Goal: Task Accomplishment & Management: Manage account settings

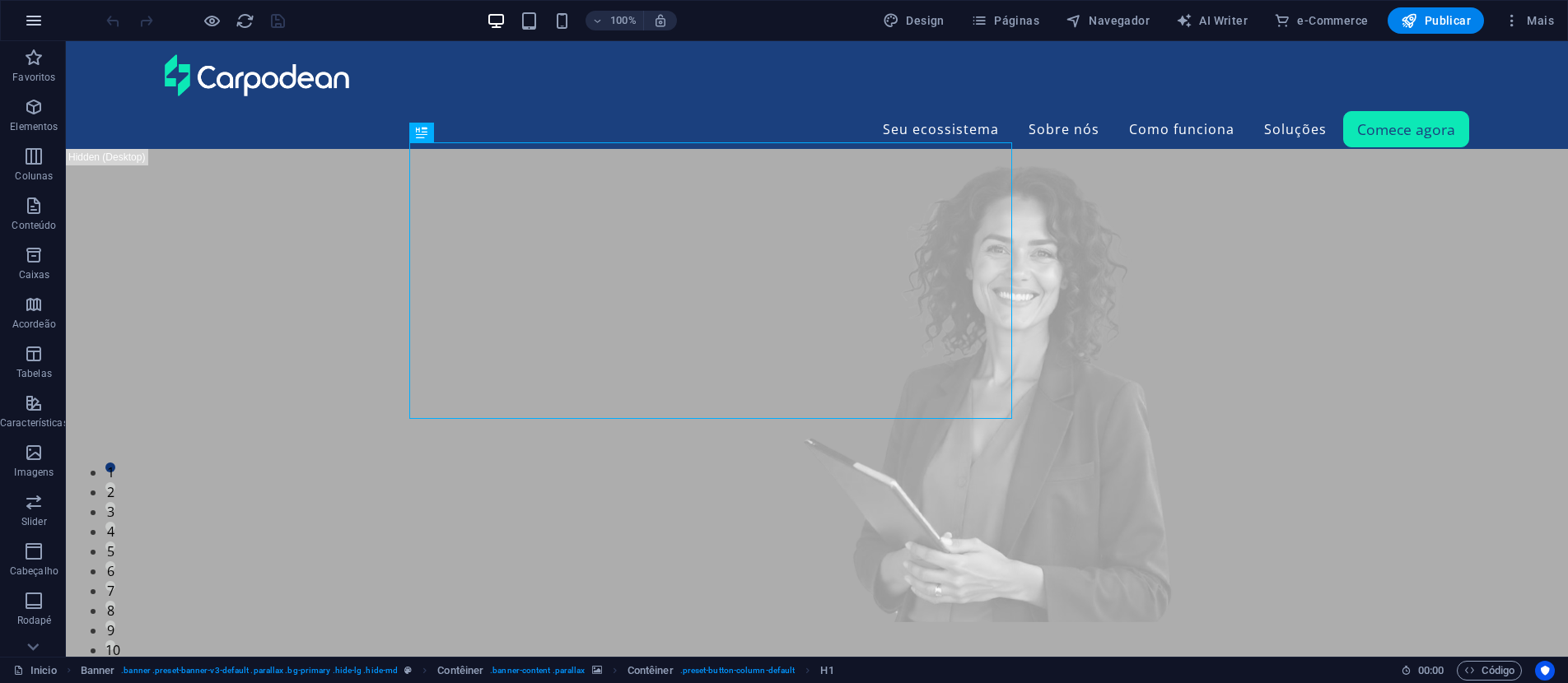
click at [32, 11] on icon "button" at bounding box center [33, 20] width 20 height 20
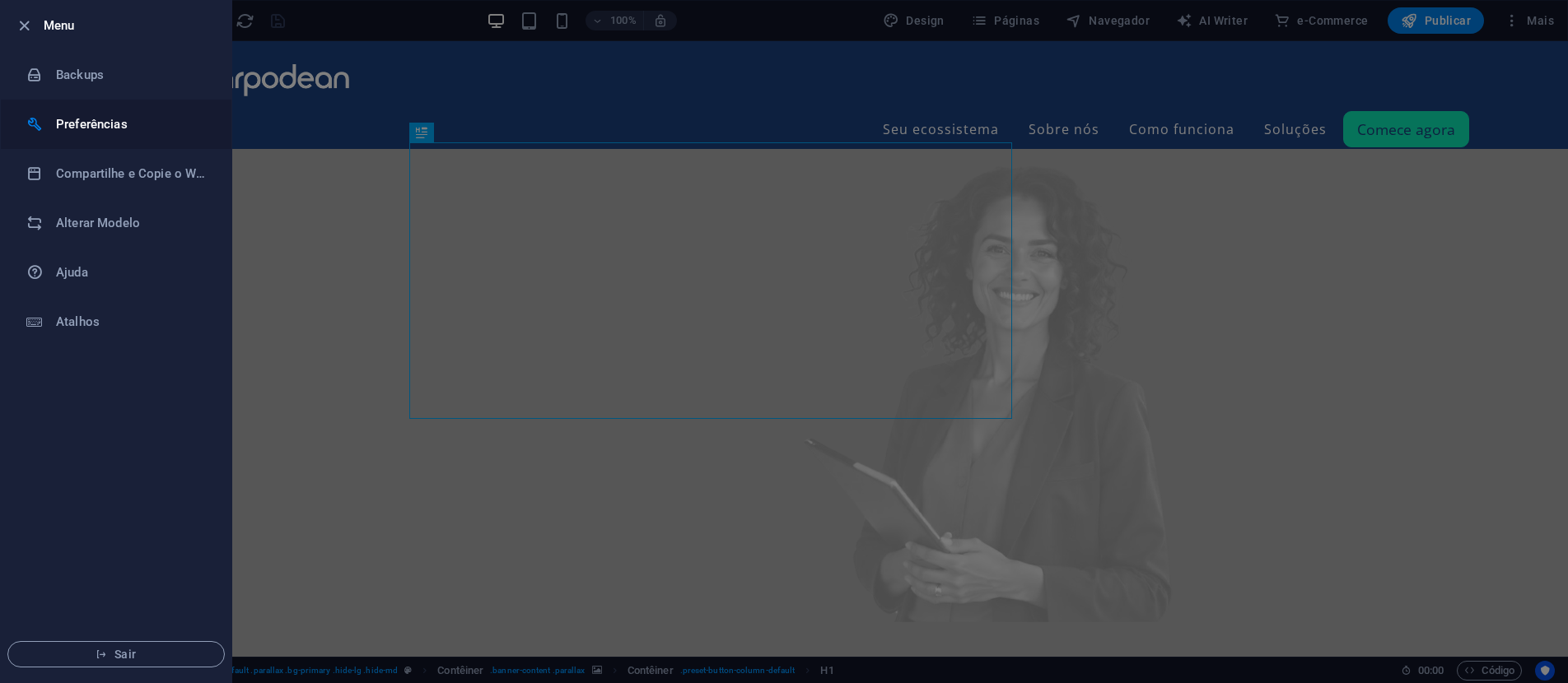
click at [123, 111] on li "Preferências" at bounding box center [116, 124] width 231 height 49
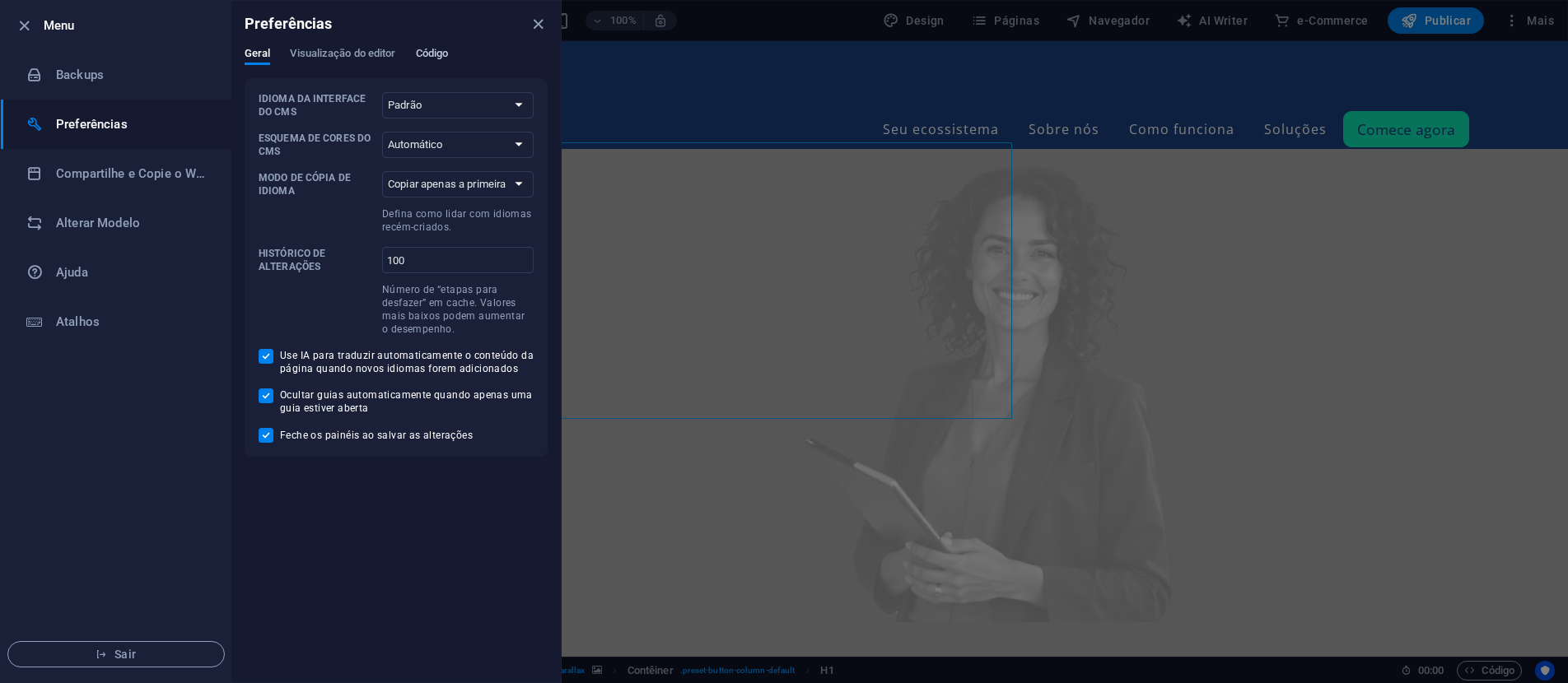
click at [430, 54] on span "Código" at bounding box center [431, 55] width 33 height 23
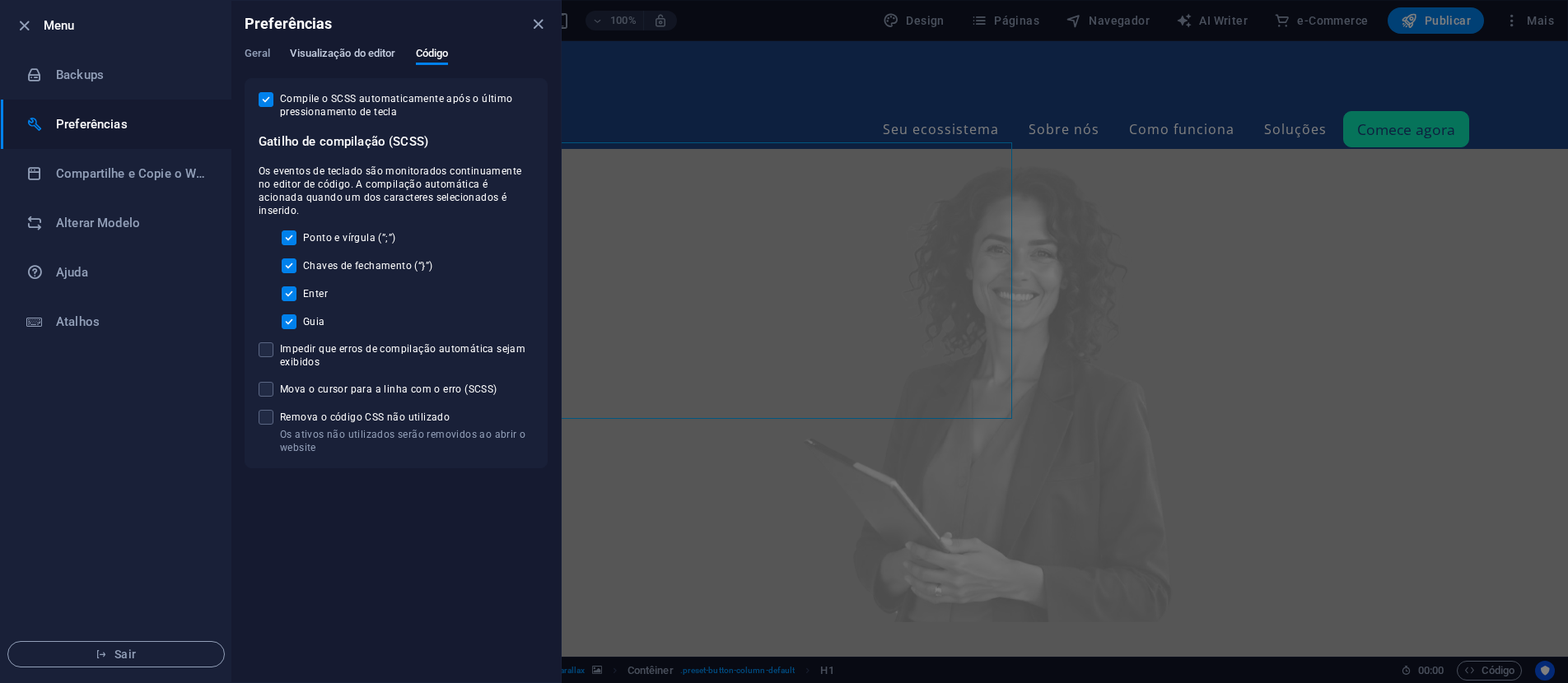
click at [350, 60] on span "Visualização do editor" at bounding box center [342, 55] width 105 height 23
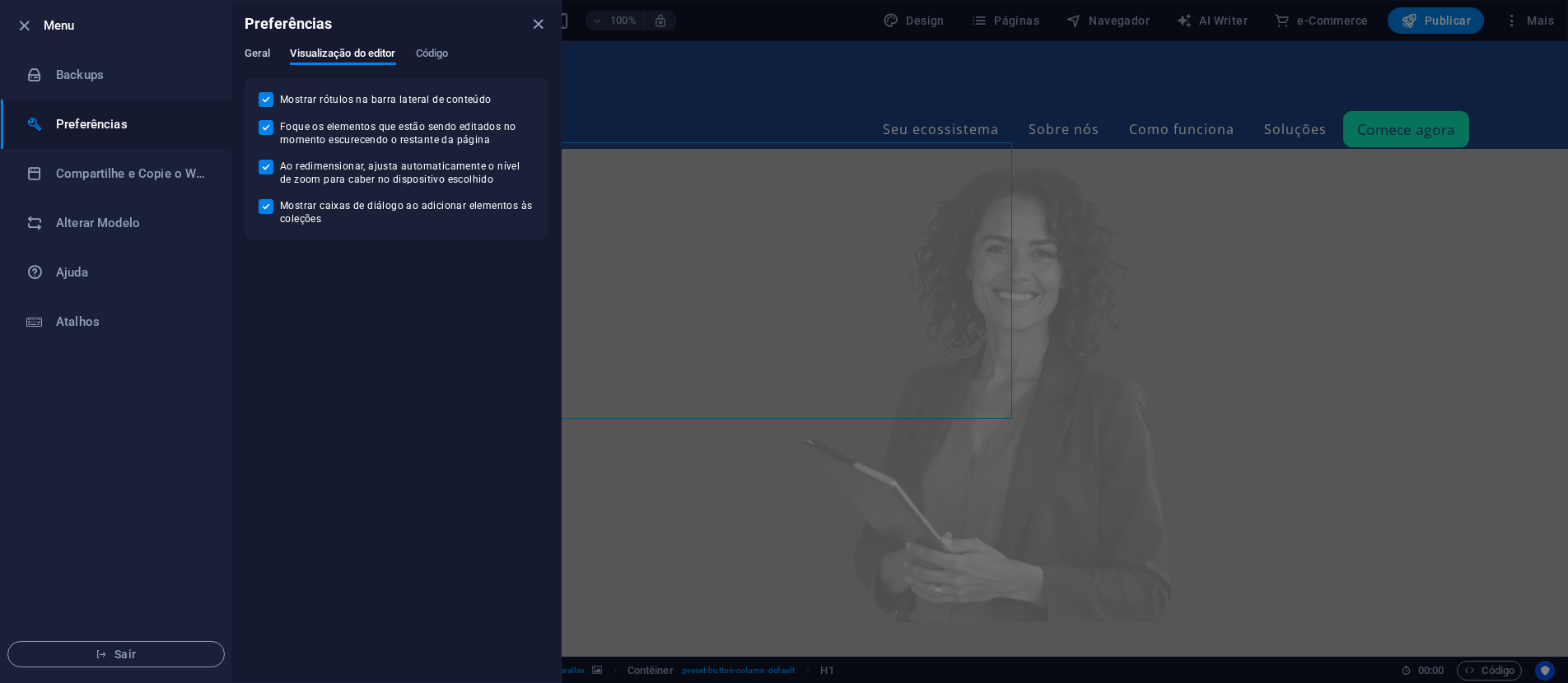
click at [251, 54] on span "Geral" at bounding box center [257, 55] width 25 height 23
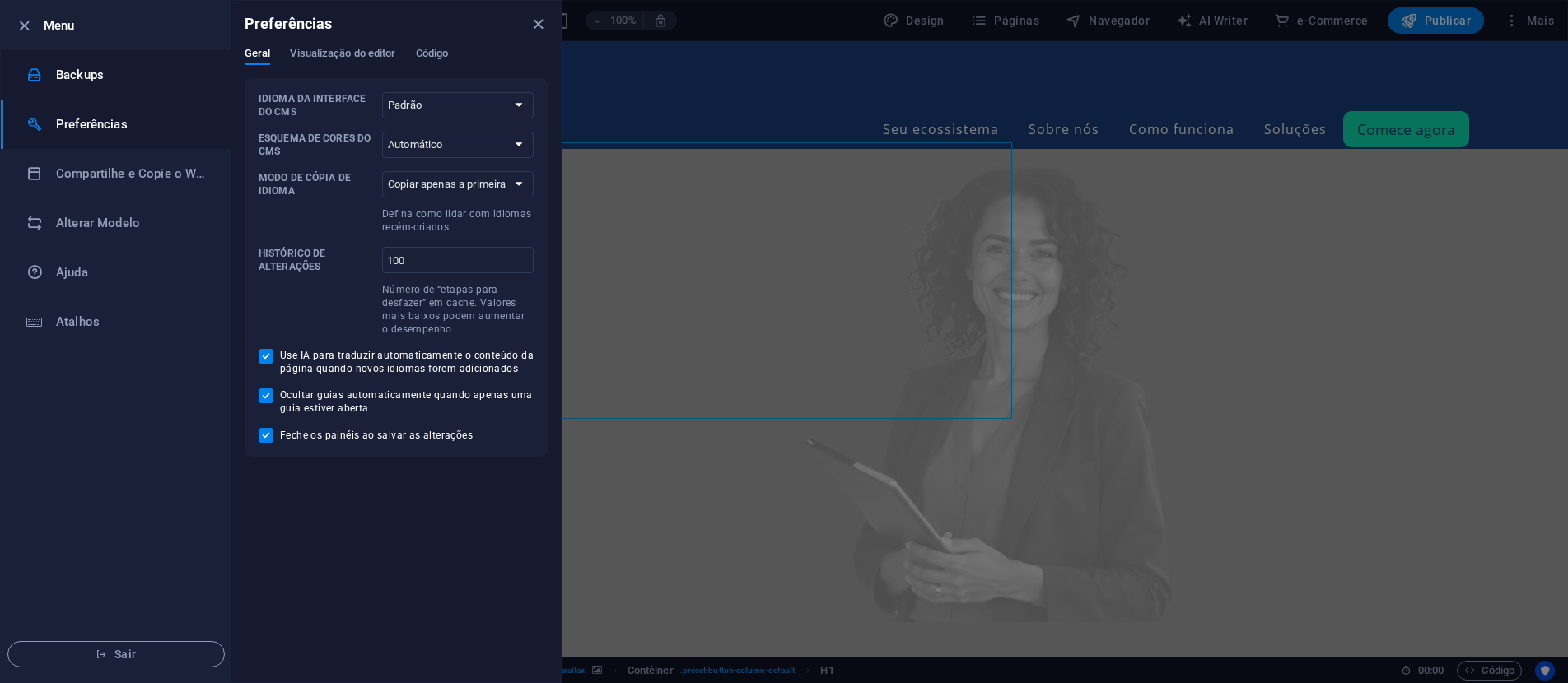
click at [109, 67] on h6 "Backups" at bounding box center [132, 74] width 152 height 20
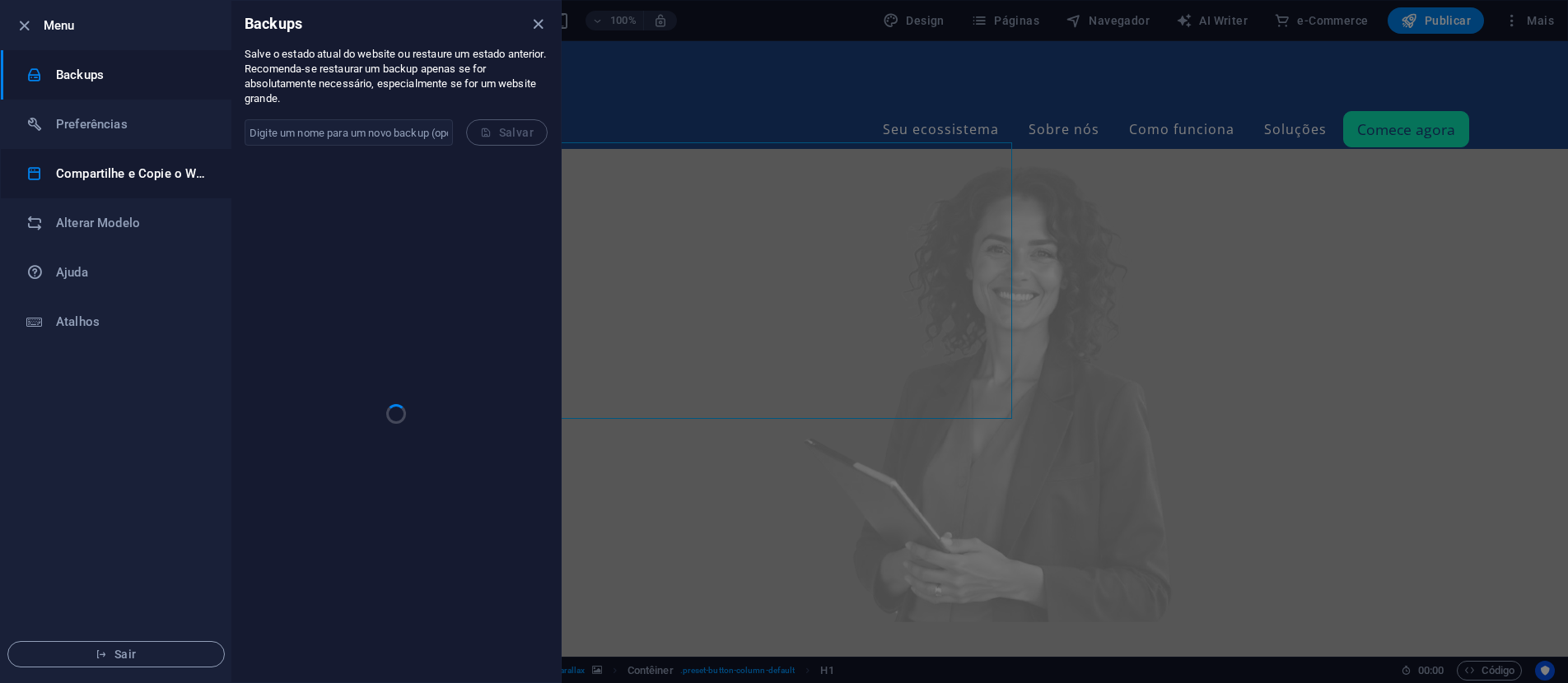
click at [83, 174] on h6 "Compartilhe e Copie o Website" at bounding box center [132, 173] width 152 height 20
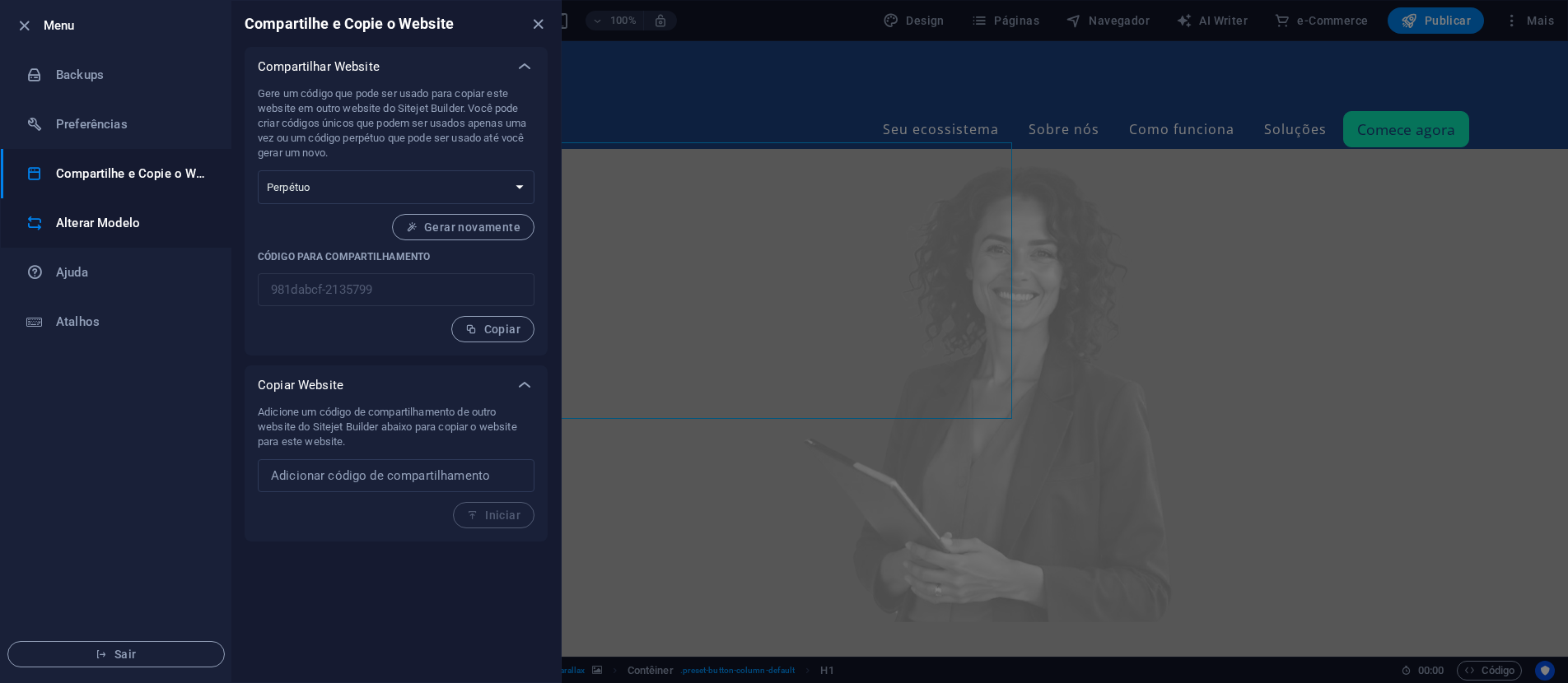
click at [89, 213] on h6 "Alterar Modelo" at bounding box center [132, 222] width 152 height 20
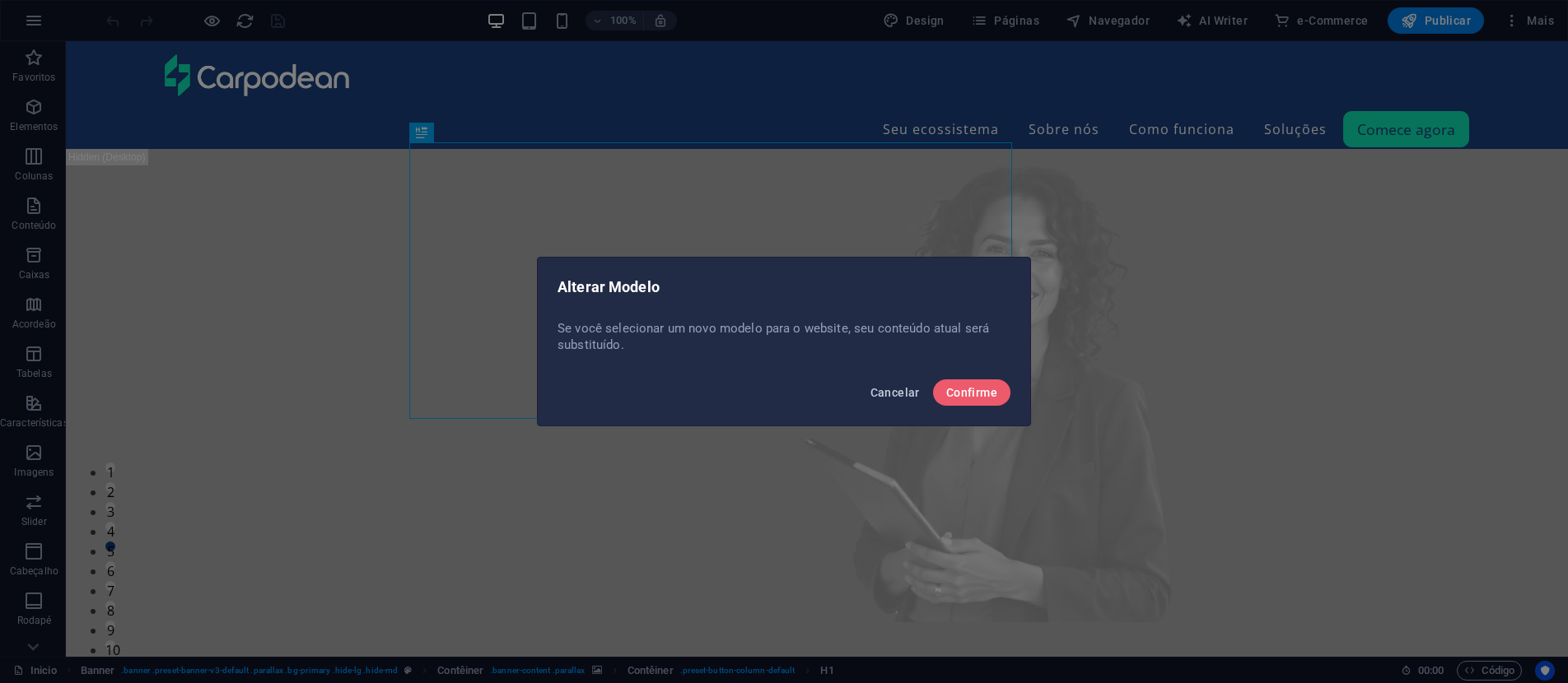
click at [897, 384] on button "Cancelar" at bounding box center [894, 392] width 62 height 26
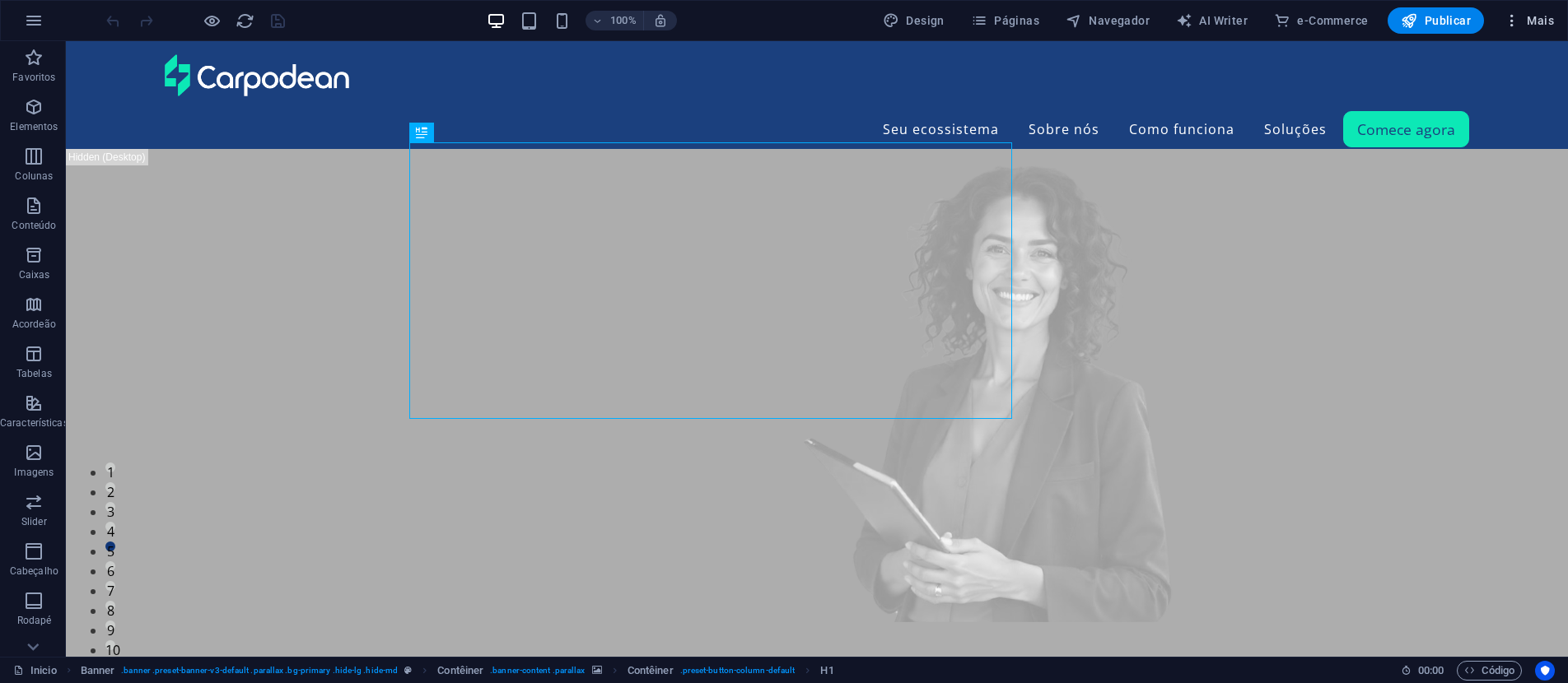
click at [1512, 25] on icon "button" at bounding box center [1512, 20] width 17 height 17
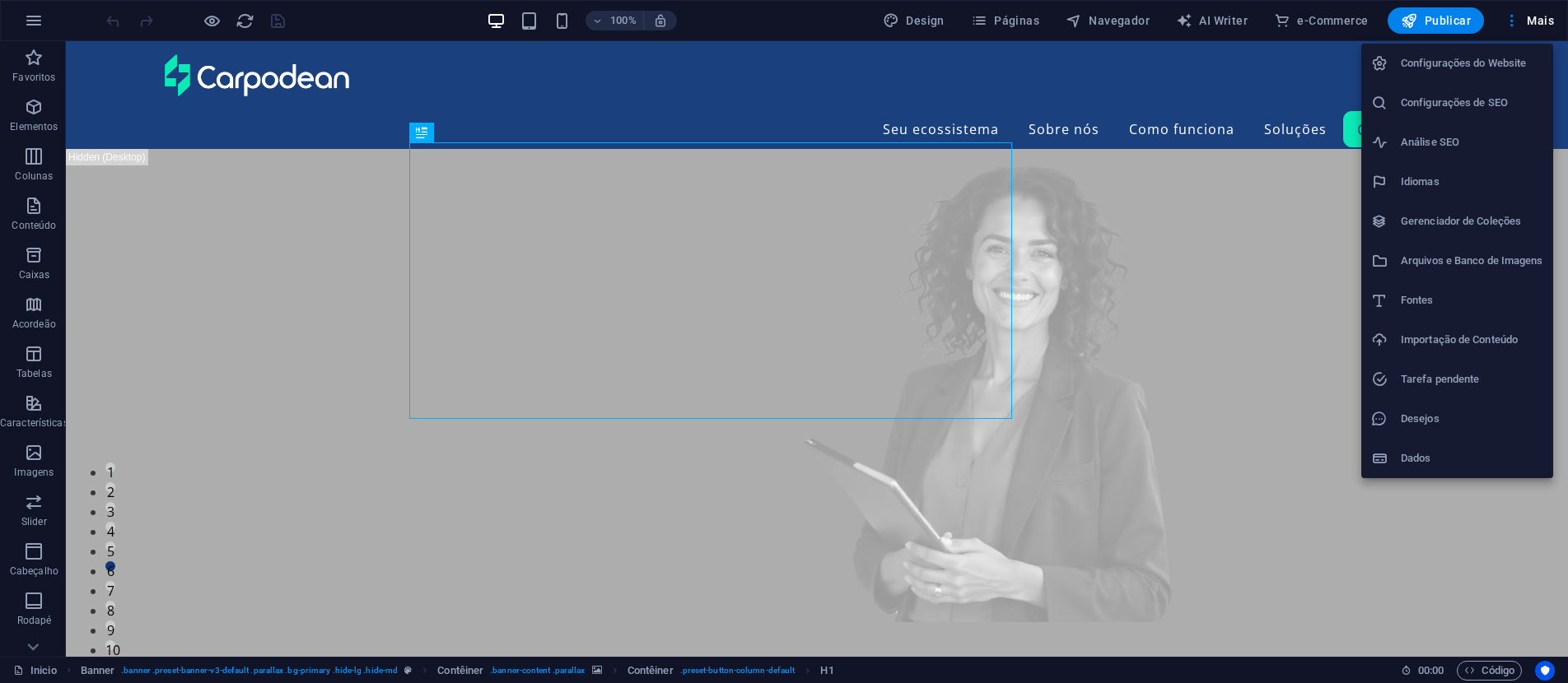
click at [1479, 360] on li "Tarefa pendente" at bounding box center [1457, 379] width 191 height 40
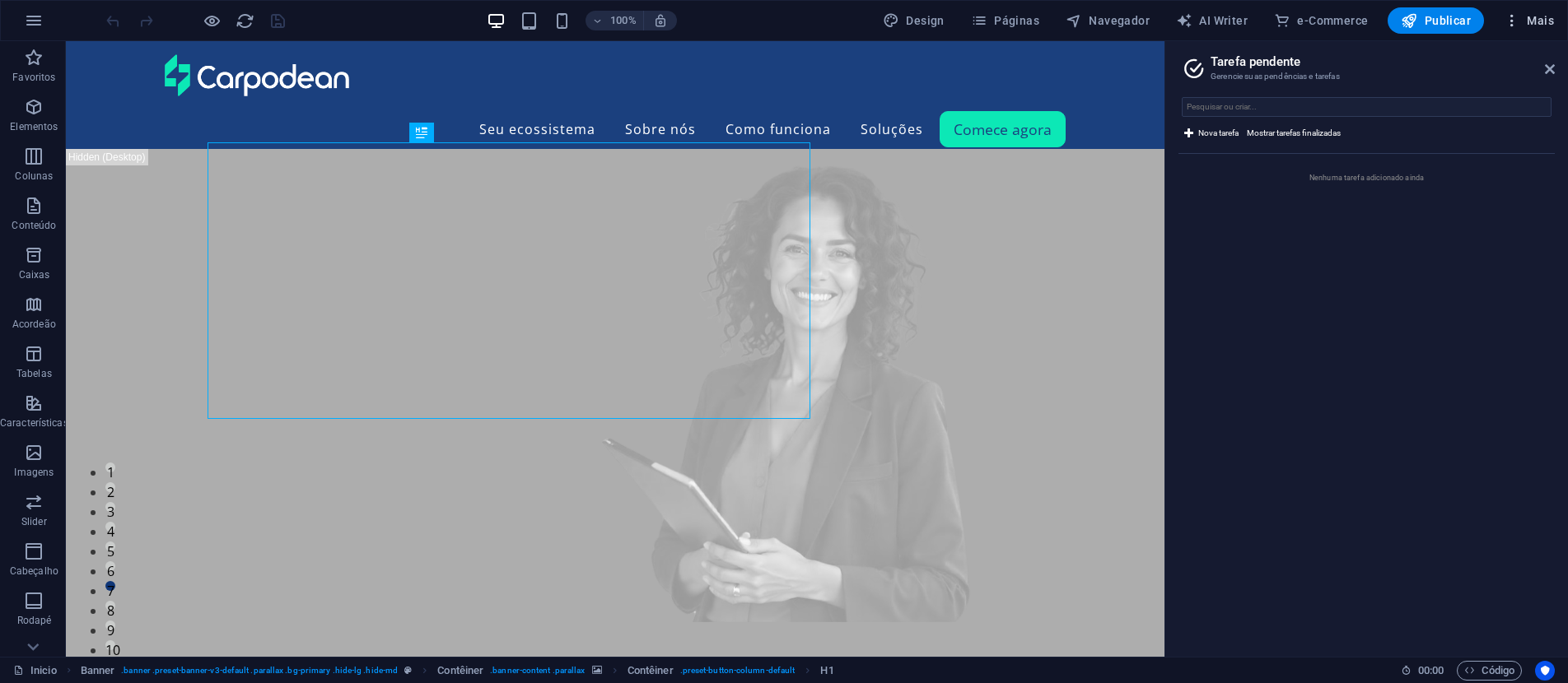
click at [1536, 24] on span "Mais" at bounding box center [1529, 20] width 50 height 17
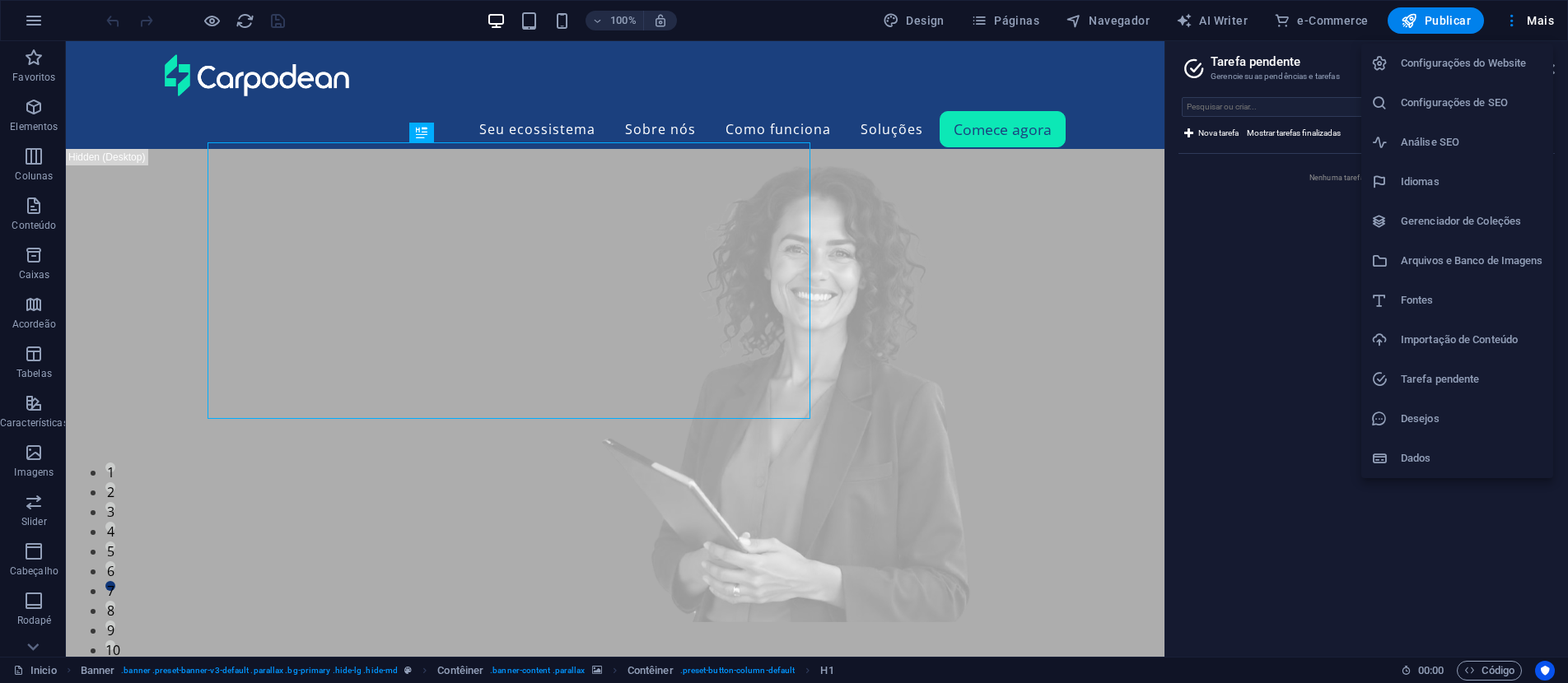
click at [1456, 68] on h6 "Configurações do Website" at bounding box center [1471, 63] width 142 height 20
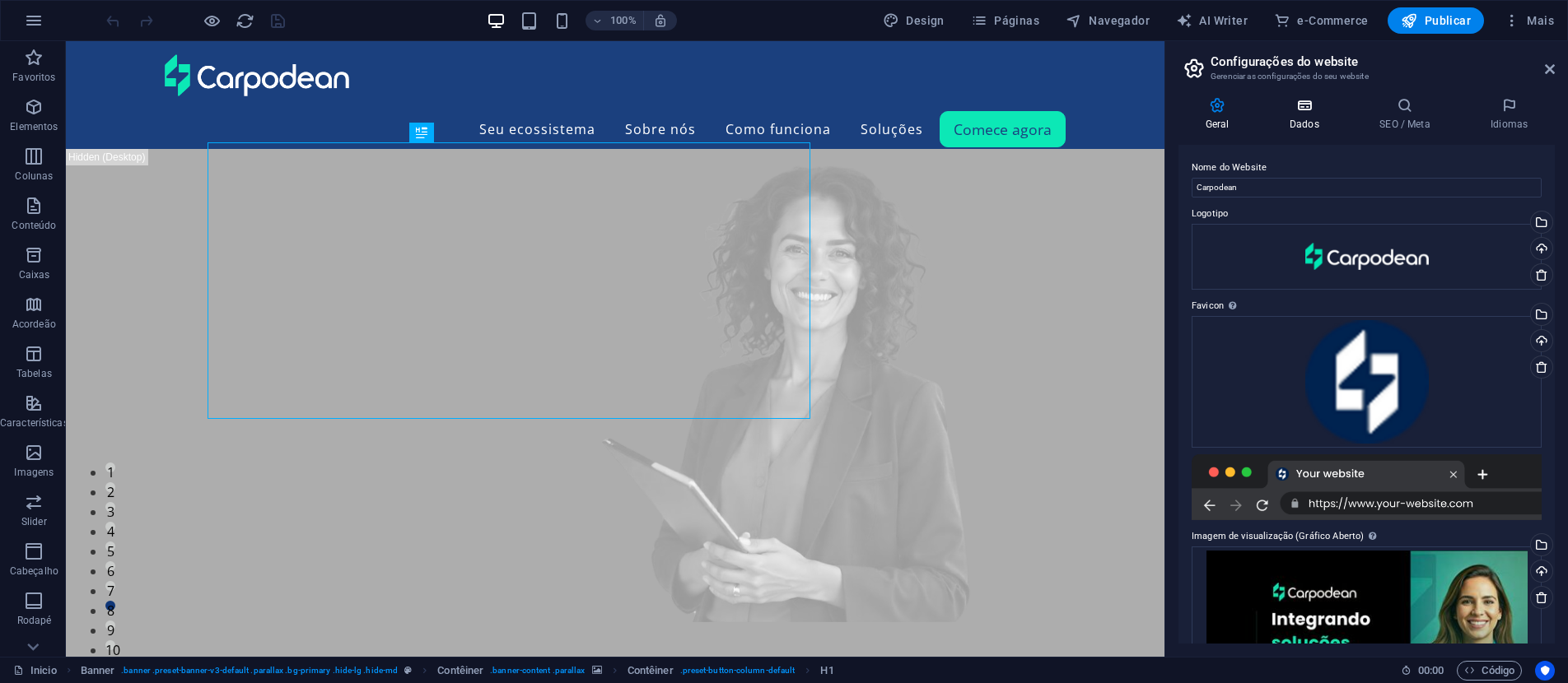
click at [1327, 112] on icon at bounding box center [1303, 106] width 83 height 17
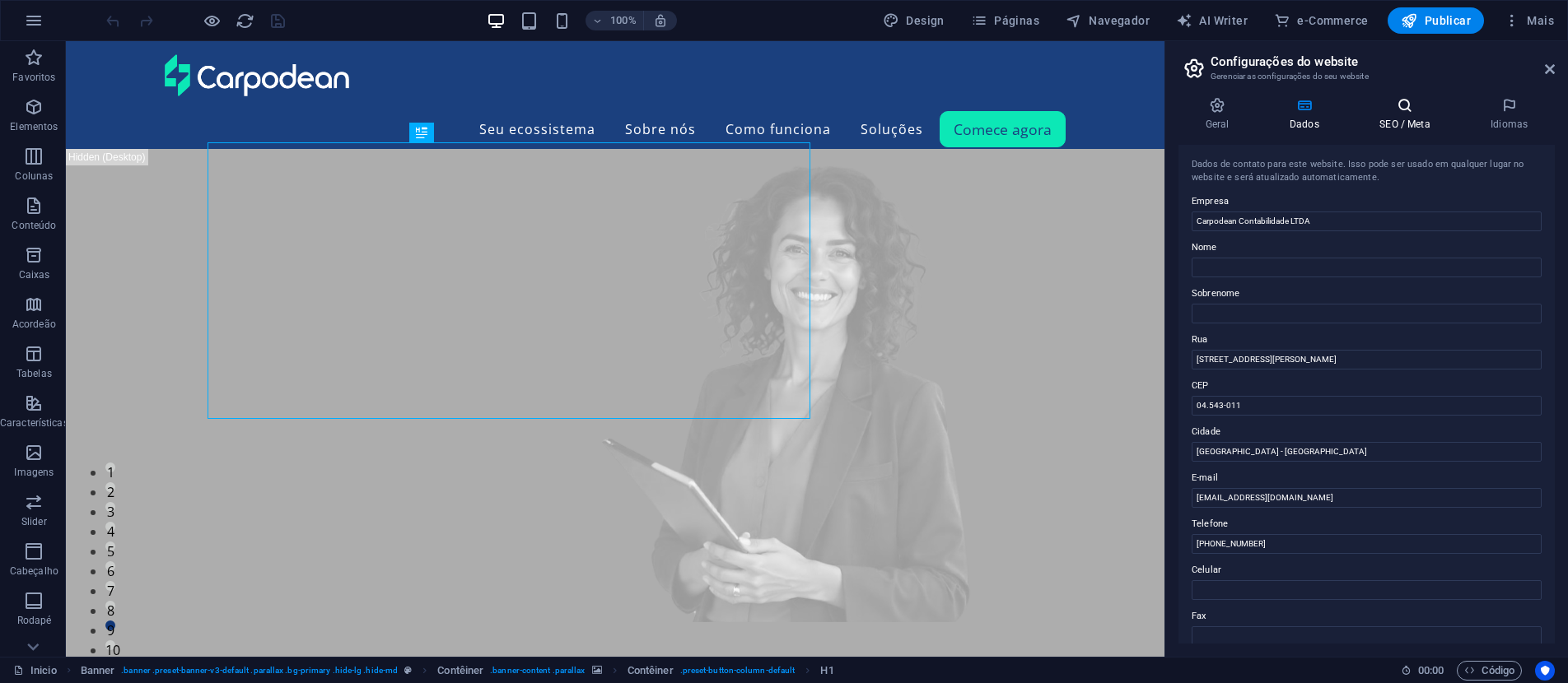
click at [1413, 114] on h4 "SEO / Meta" at bounding box center [1409, 114] width 112 height 34
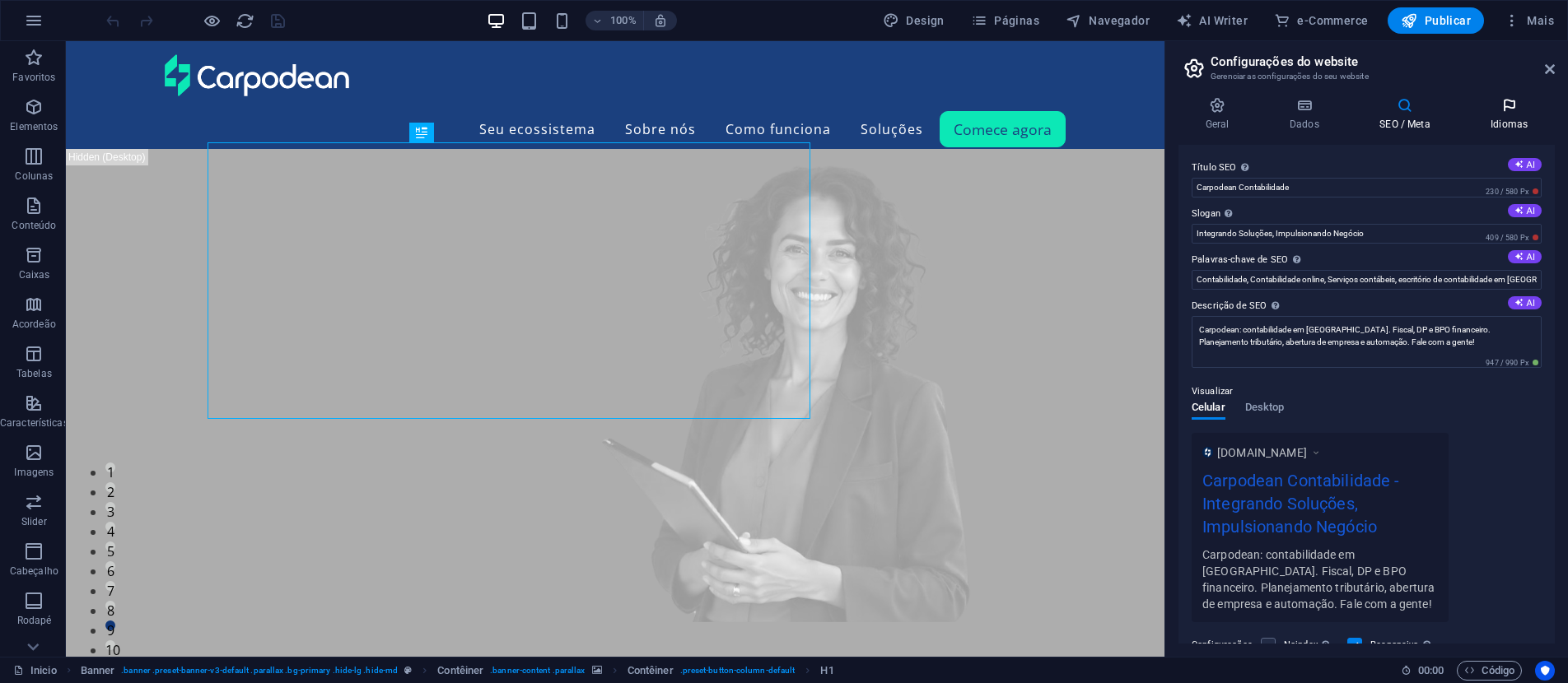
click at [1524, 109] on icon at bounding box center [1509, 106] width 91 height 17
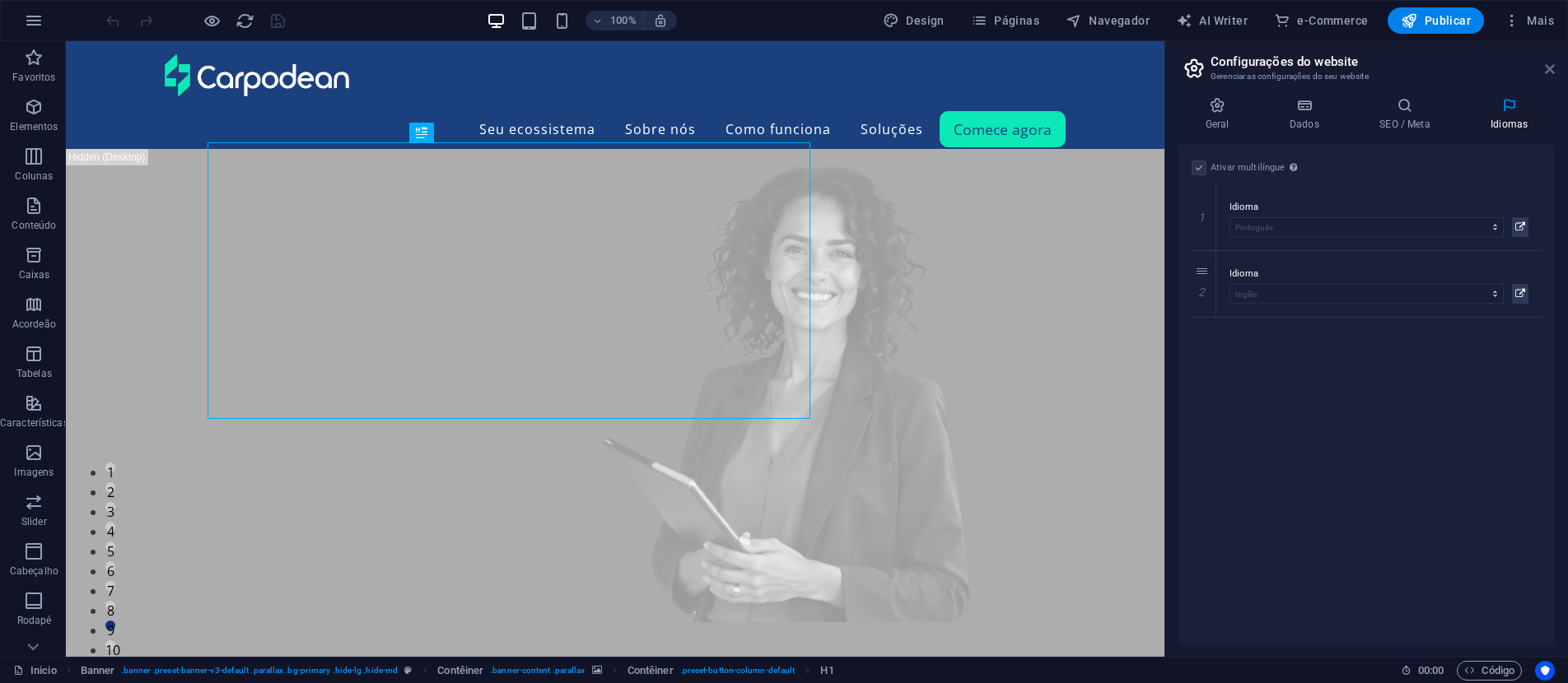
click at [1552, 74] on icon at bounding box center [1549, 69] width 10 height 13
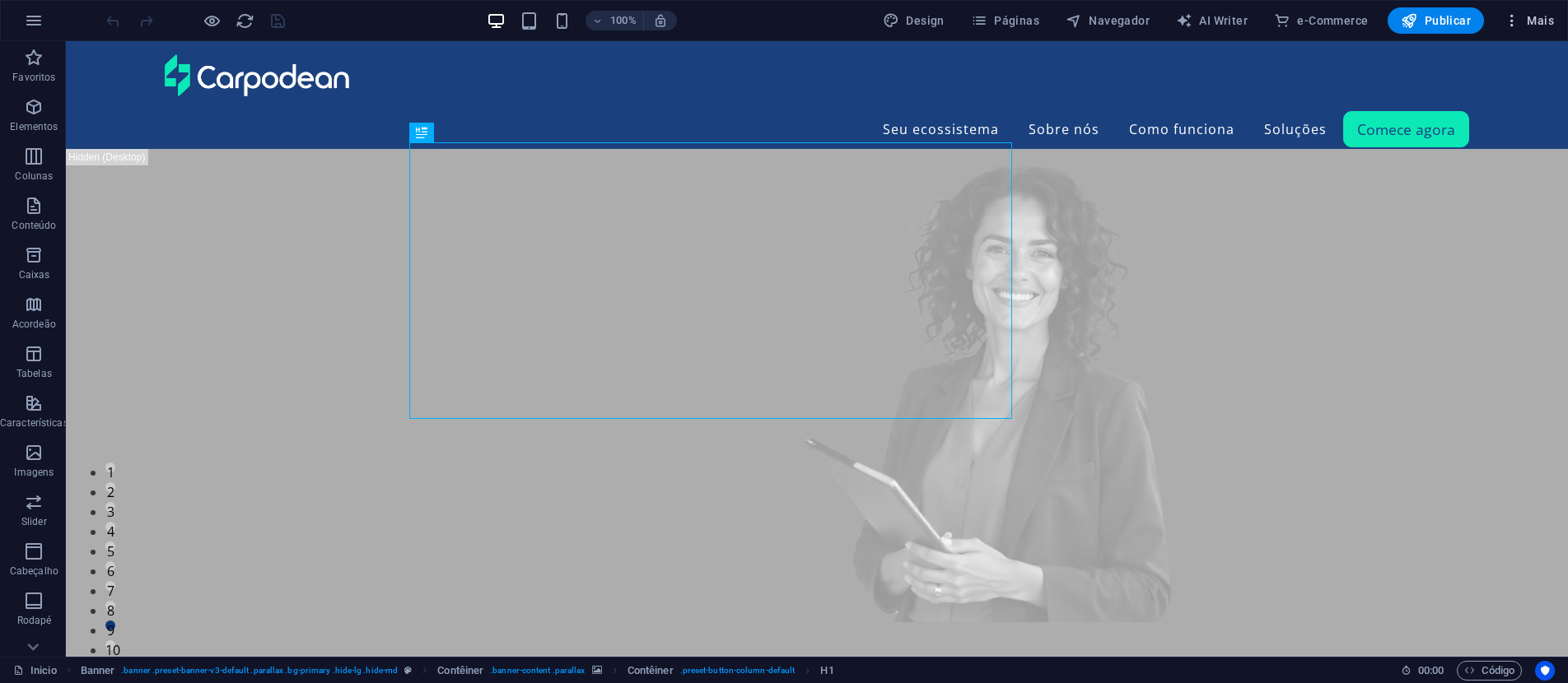
click at [1535, 24] on span "Mais" at bounding box center [1529, 20] width 50 height 17
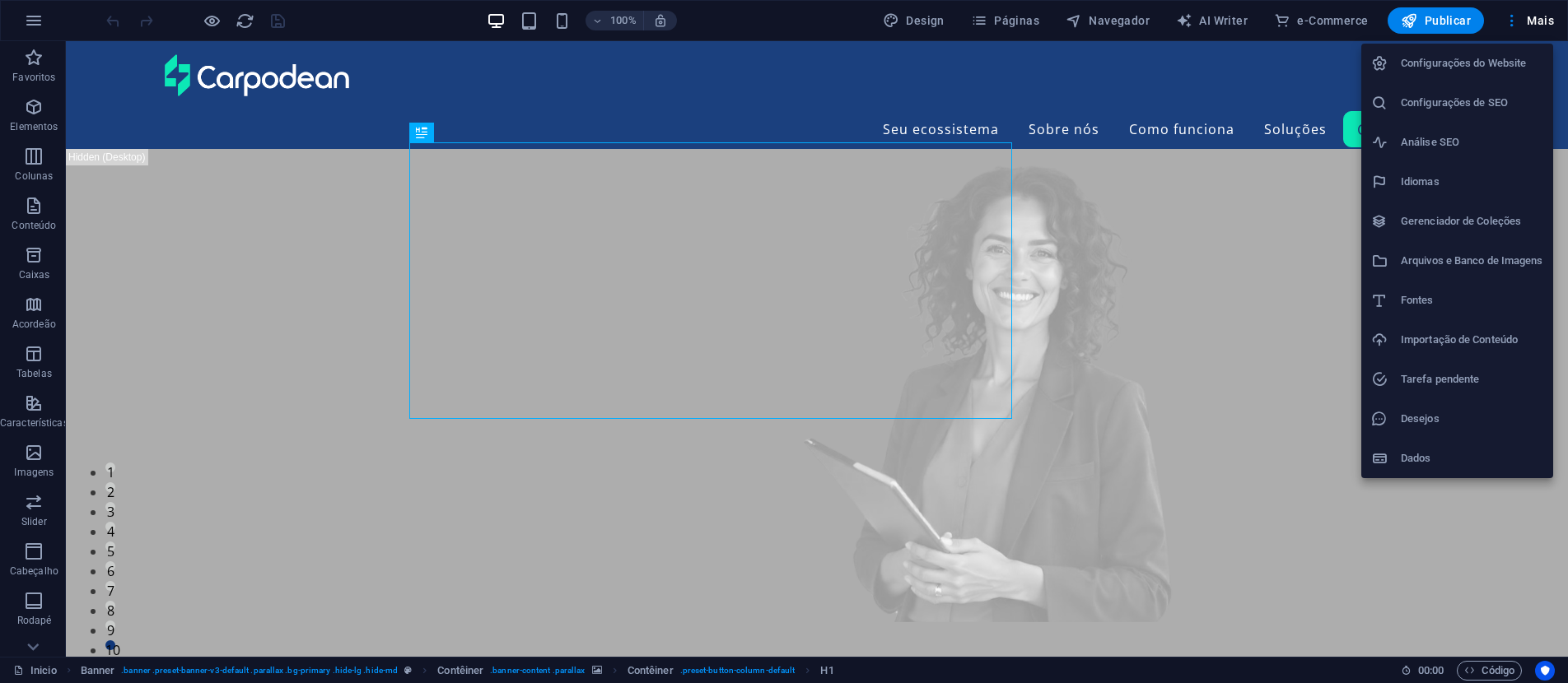
click at [1474, 256] on h6 "Arquivos e Banco de Imagens" at bounding box center [1471, 260] width 142 height 20
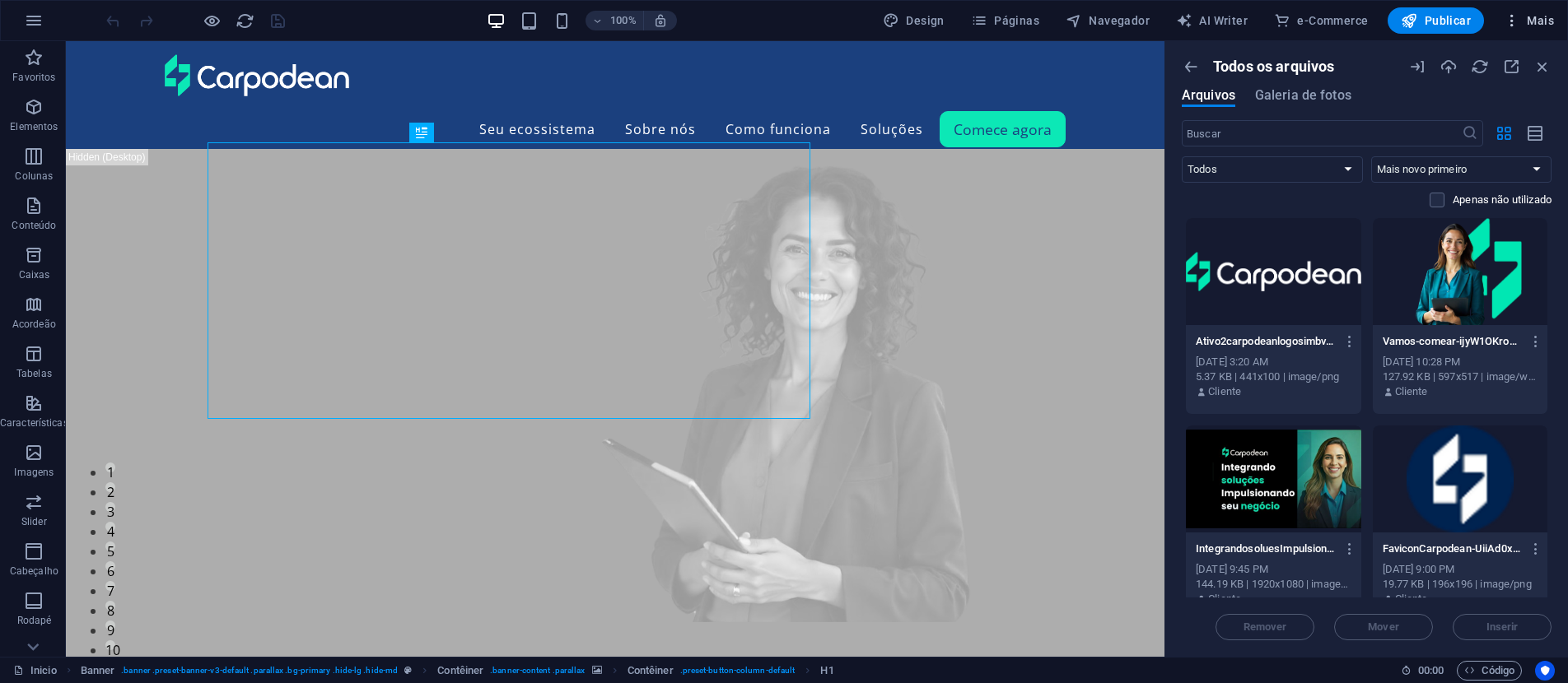
click at [1532, 27] on span "Mais" at bounding box center [1529, 20] width 50 height 17
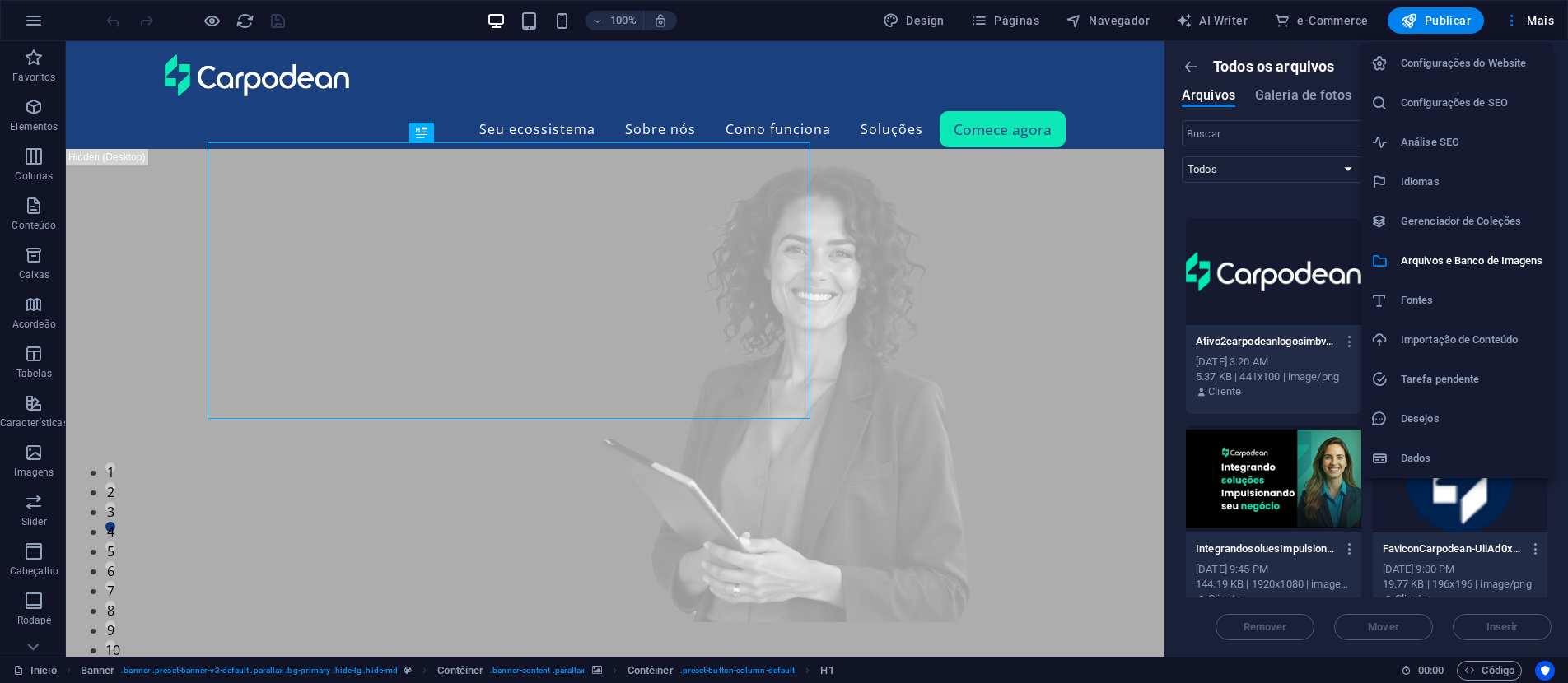
click at [1558, 23] on div at bounding box center [784, 341] width 1568 height 683
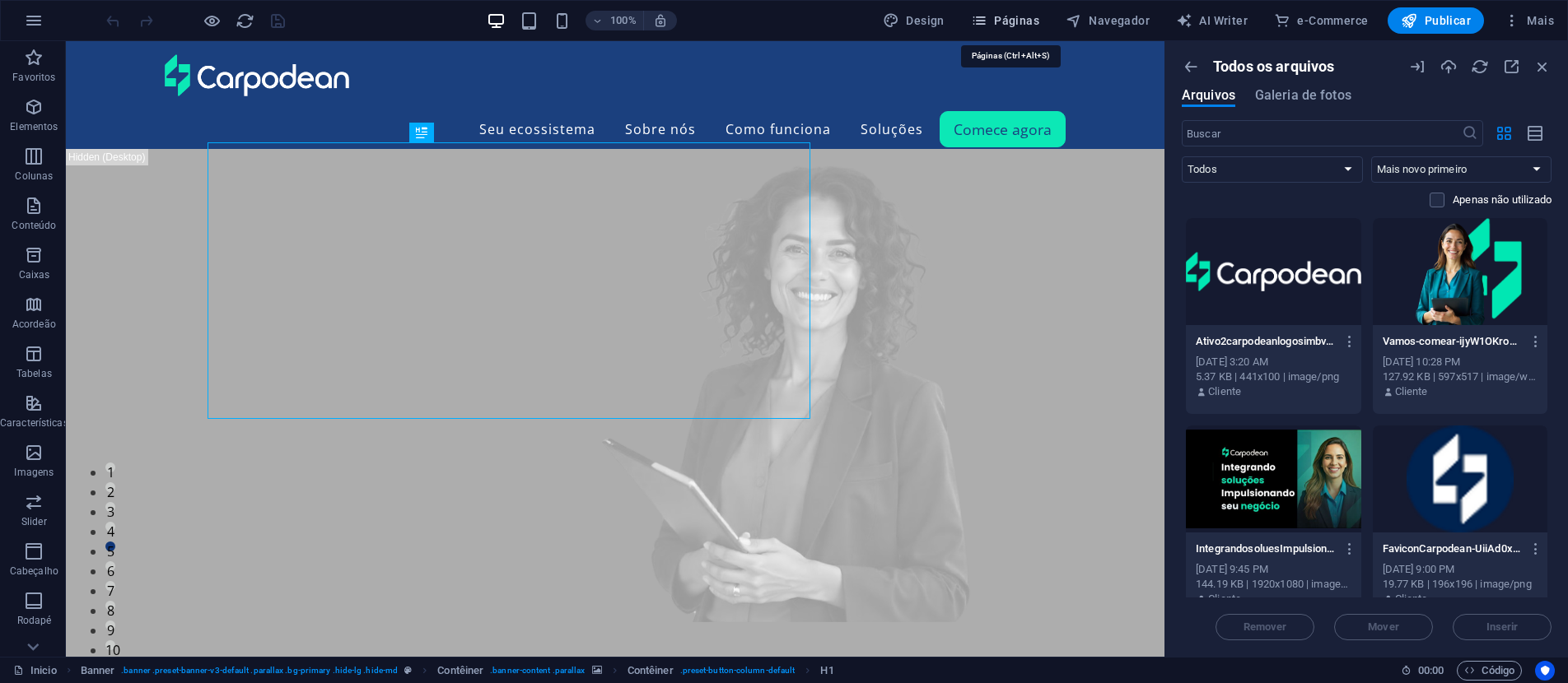
click at [1020, 21] on span "Páginas" at bounding box center [1006, 20] width 69 height 17
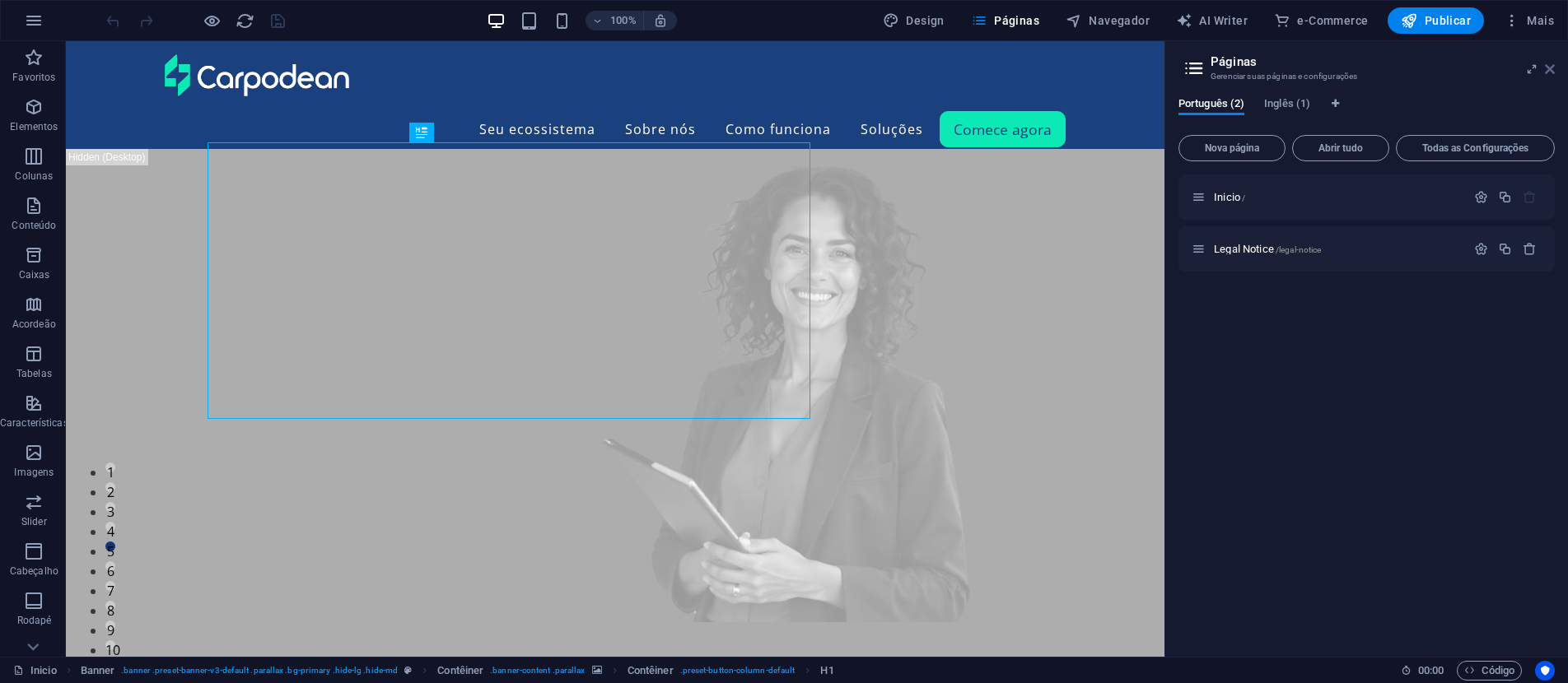
click at [1548, 71] on icon at bounding box center [1549, 69] width 10 height 13
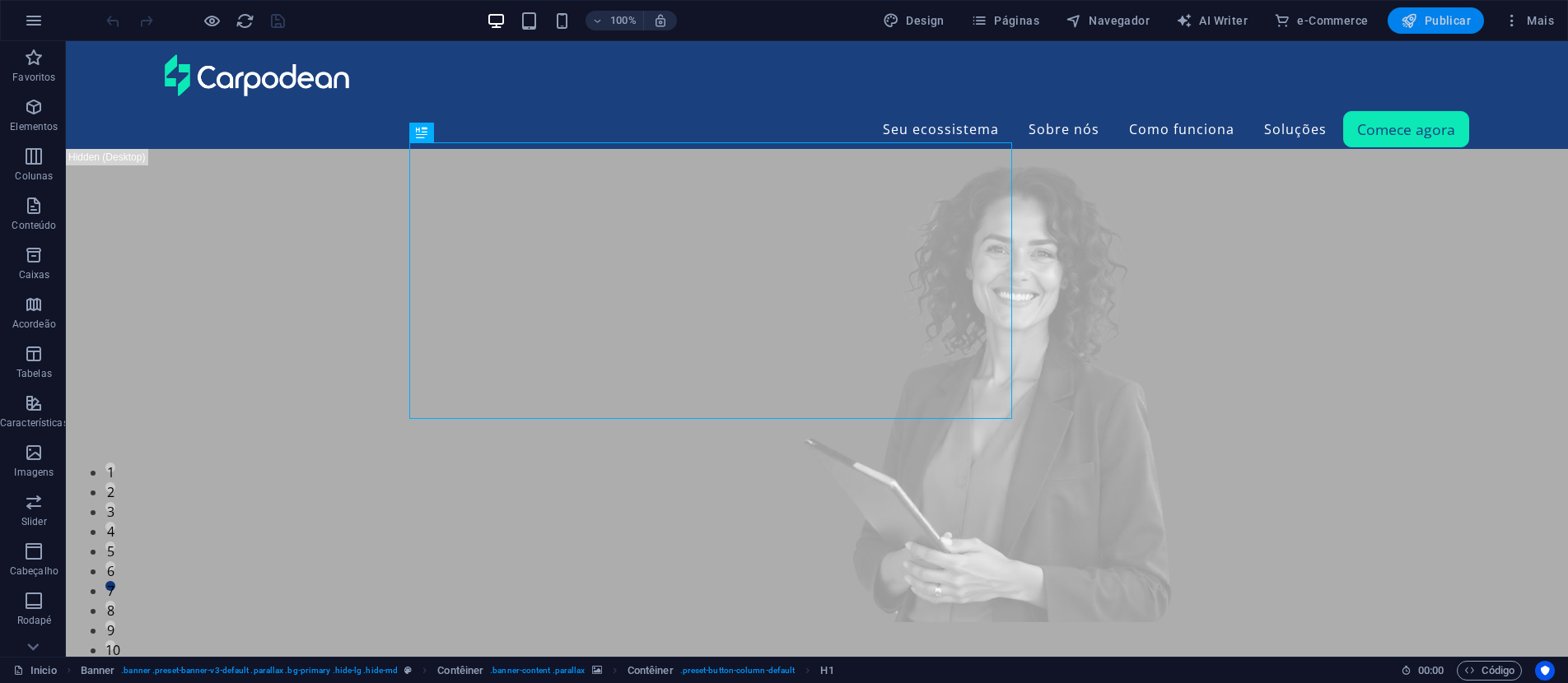
click at [1459, 17] on span "Publicar" at bounding box center [1435, 20] width 70 height 17
